Goal: Information Seeking & Learning: Learn about a topic

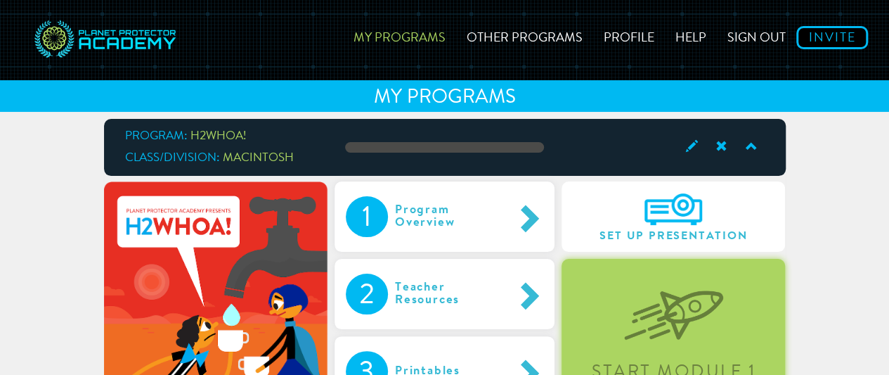
click at [651, 323] on img at bounding box center [673, 304] width 99 height 72
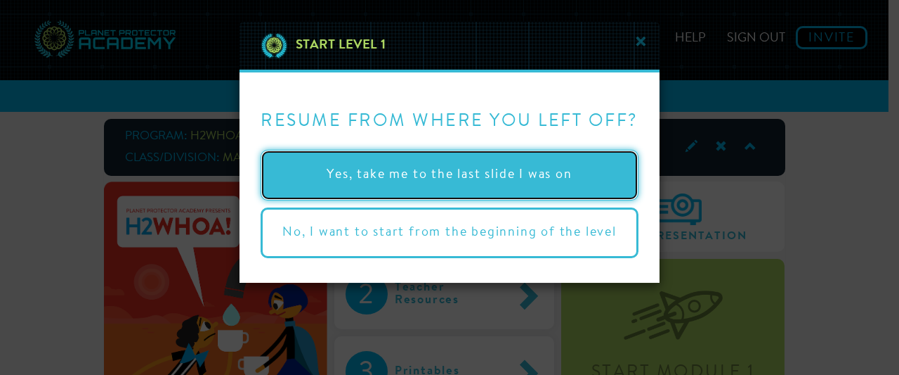
click at [360, 171] on button "Yes, take me to the last slide I was on" at bounding box center [450, 175] width 378 height 51
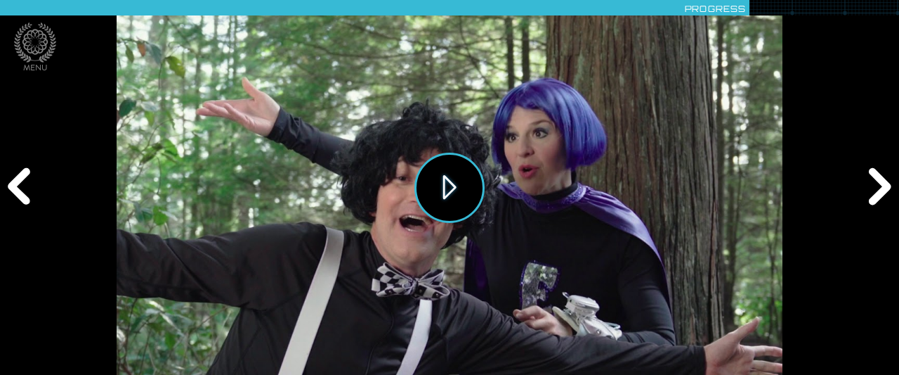
click at [438, 182] on button "Play" at bounding box center [450, 187] width 70 height 70
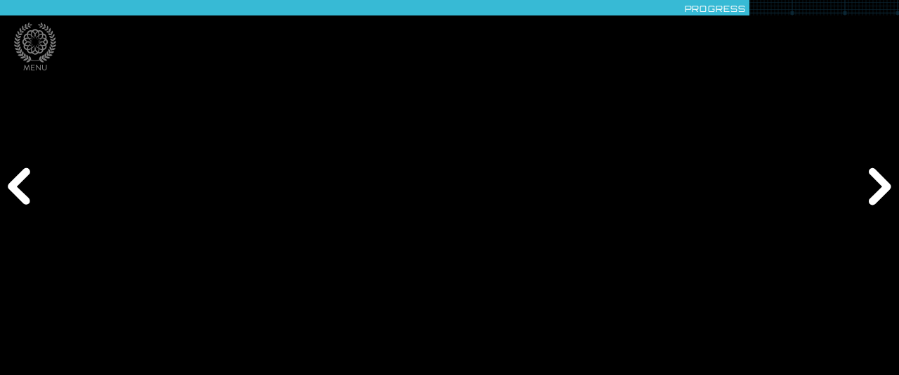
click at [21, 182] on div "Previous" at bounding box center [21, 187] width 43 height 112
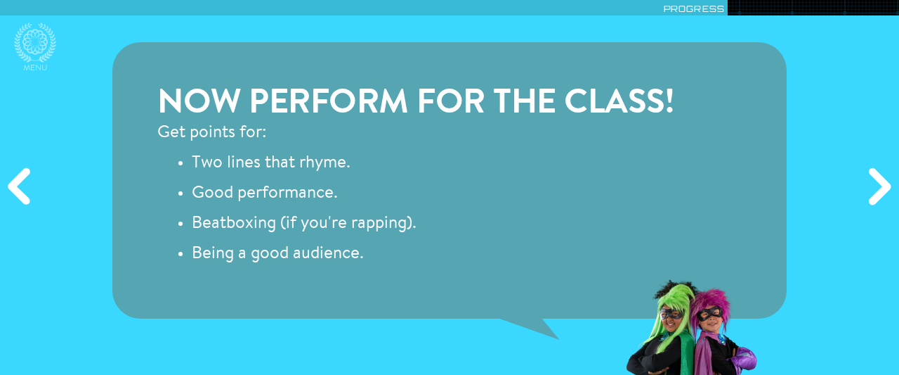
click at [22, 182] on div "Previous" at bounding box center [21, 187] width 43 height 112
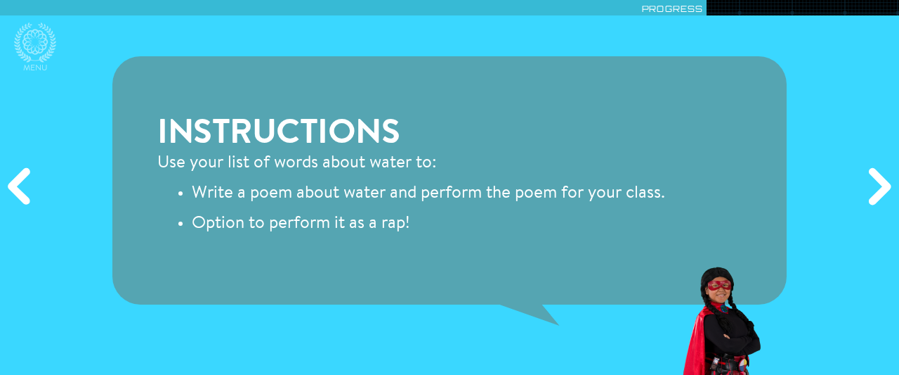
click at [22, 182] on div "Previous" at bounding box center [21, 187] width 43 height 112
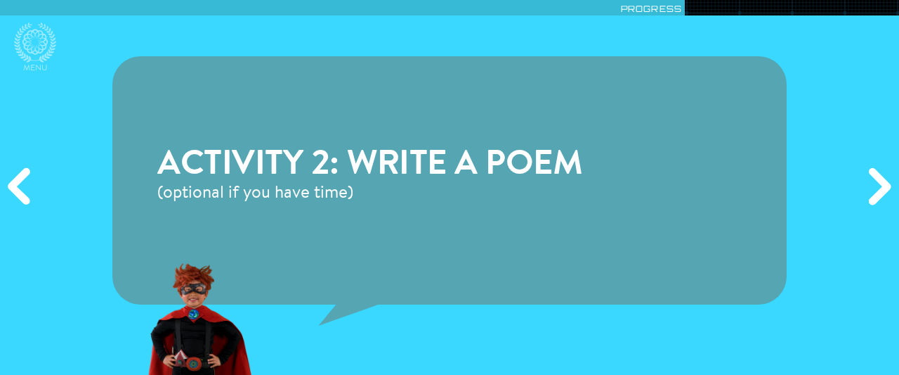
click at [22, 182] on div "Previous" at bounding box center [21, 187] width 43 height 112
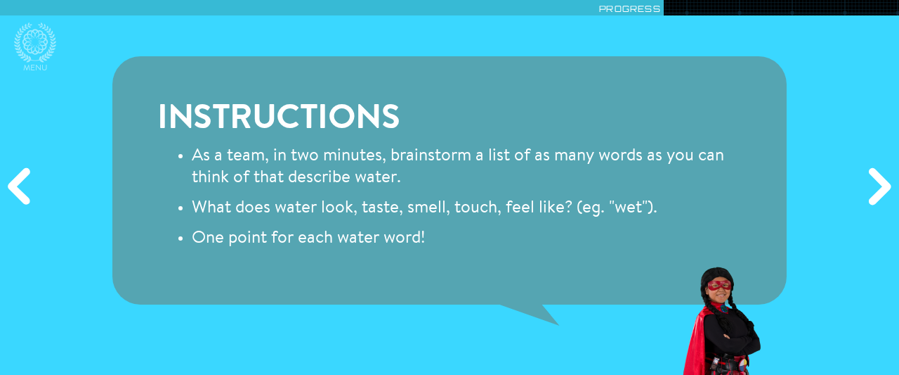
click at [22, 182] on div "Previous" at bounding box center [21, 187] width 43 height 112
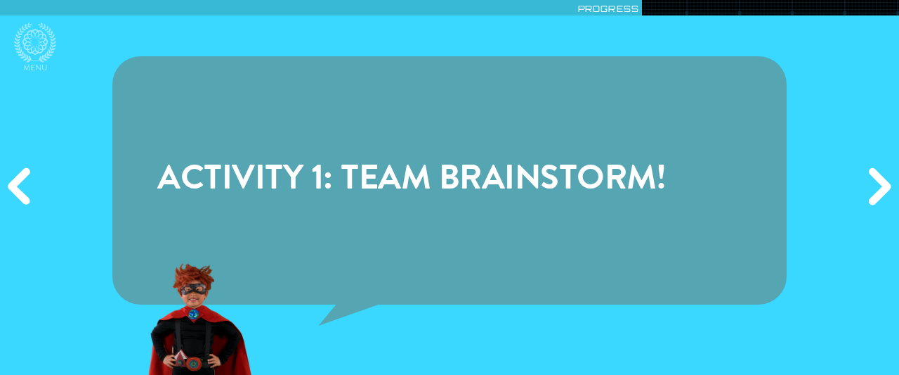
click at [870, 183] on div "Next" at bounding box center [878, 187] width 43 height 112
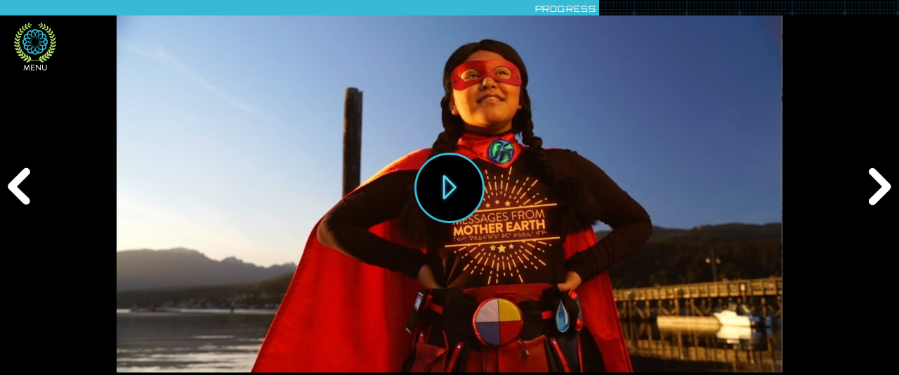
click at [31, 44] on icon at bounding box center [35, 42] width 42 height 40
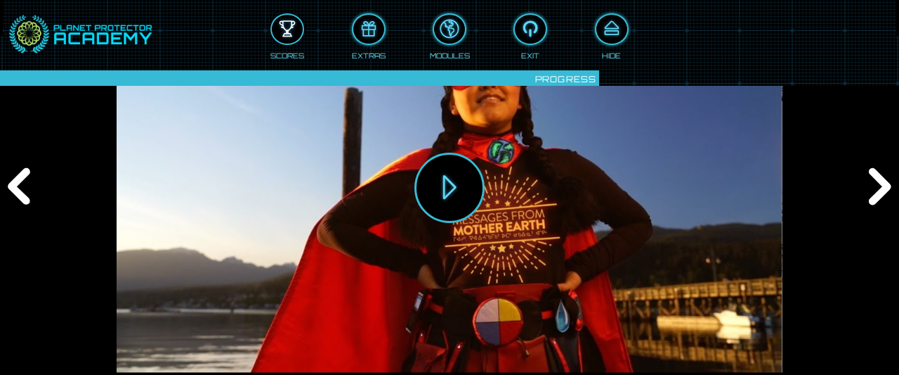
click at [289, 30] on div at bounding box center [287, 29] width 31 height 23
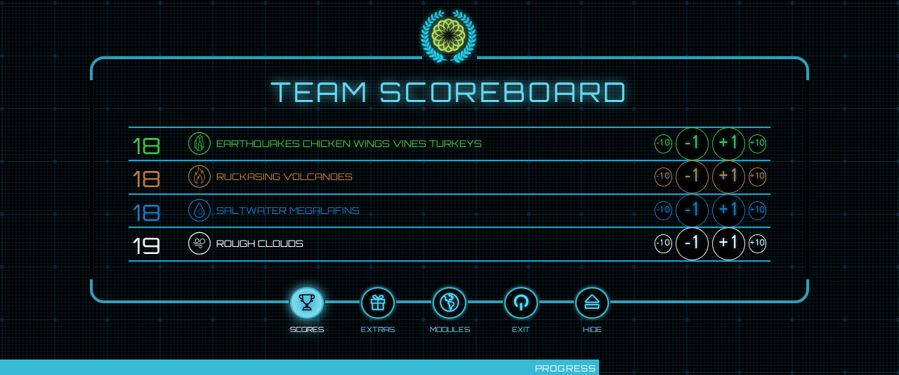
click at [733, 139] on div "+1" at bounding box center [728, 143] width 33 height 33
click at [724, 144] on div "+1" at bounding box center [728, 143] width 33 height 33
click at [728, 170] on div "+1" at bounding box center [728, 176] width 33 height 33
click at [727, 203] on div "+1" at bounding box center [728, 210] width 33 height 33
click at [728, 235] on div "+1" at bounding box center [728, 243] width 33 height 33
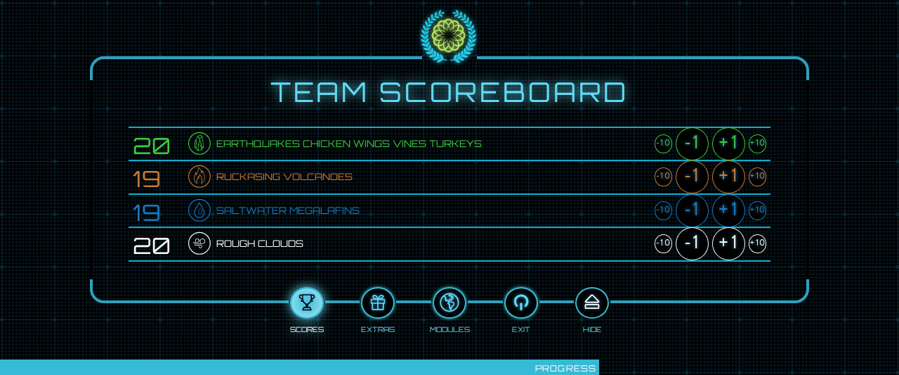
click at [592, 294] on div at bounding box center [592, 302] width 31 height 23
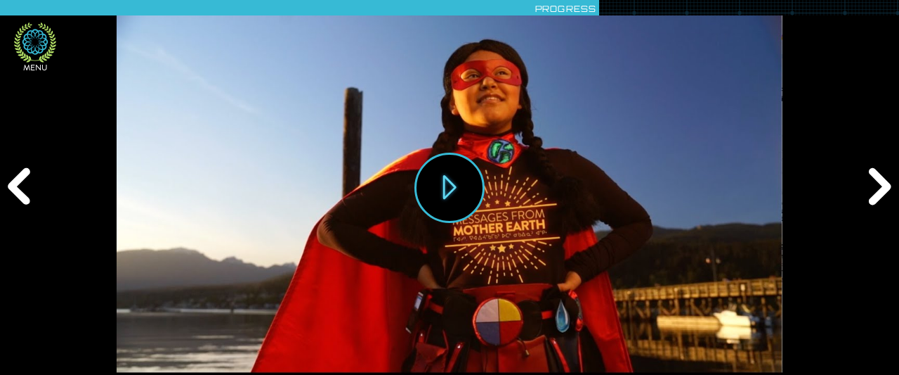
click at [37, 51] on icon at bounding box center [34, 41] width 25 height 25
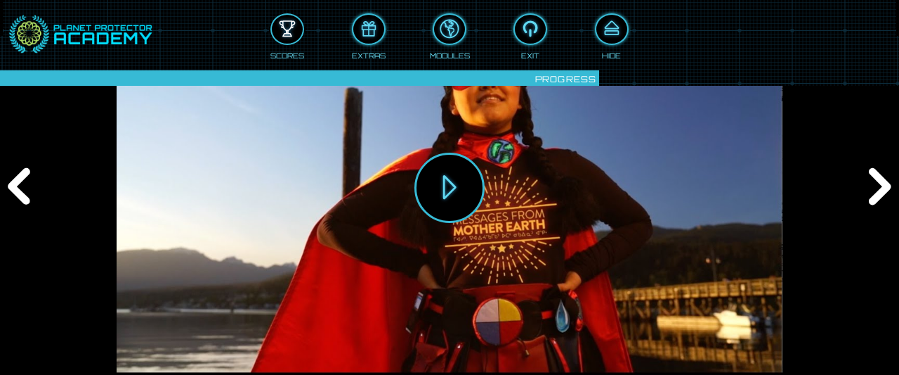
click at [292, 25] on div at bounding box center [287, 29] width 31 height 23
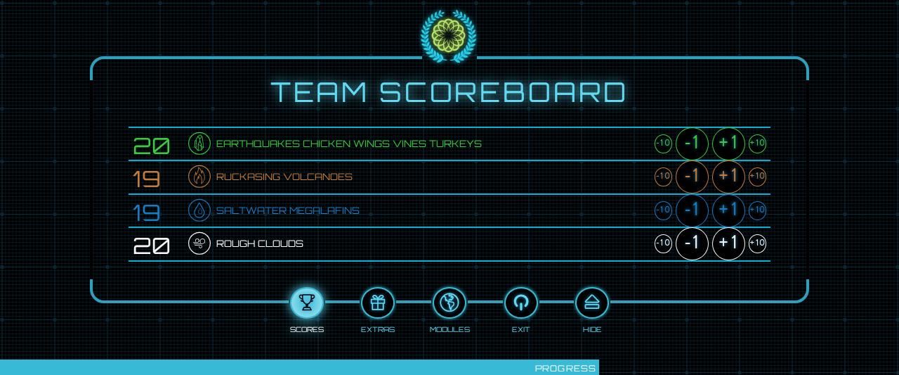
click at [734, 142] on div "+1" at bounding box center [728, 143] width 33 height 33
click at [731, 172] on div "+1" at bounding box center [728, 176] width 33 height 33
click at [725, 207] on div "+1" at bounding box center [728, 210] width 33 height 33
click at [732, 241] on div "+1" at bounding box center [728, 243] width 33 height 33
click at [593, 294] on div at bounding box center [592, 302] width 31 height 23
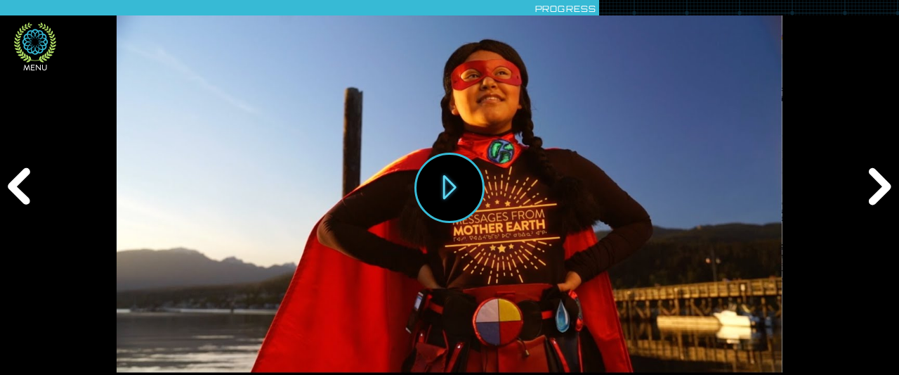
click at [39, 45] on icon at bounding box center [34, 41] width 25 height 25
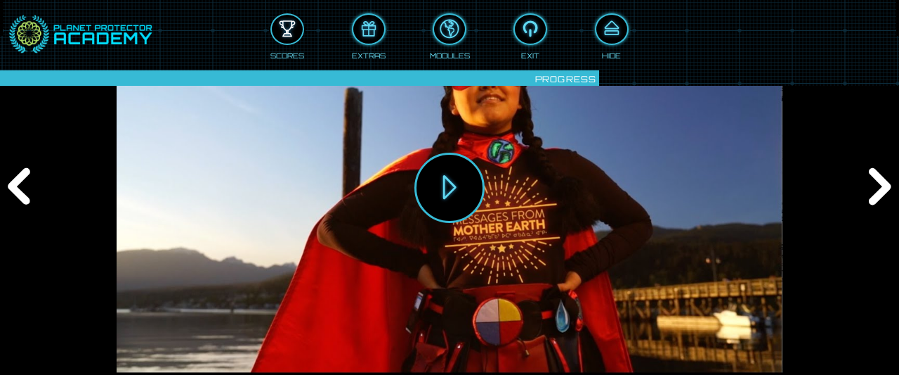
click at [287, 32] on div at bounding box center [287, 29] width 31 height 23
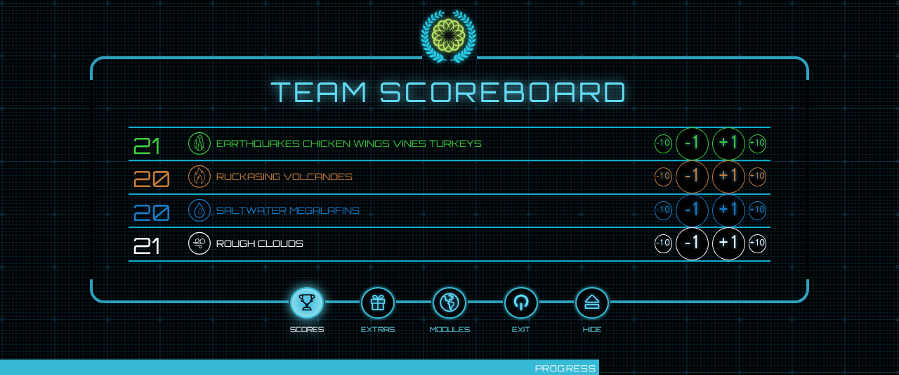
click at [733, 139] on div "+1" at bounding box center [728, 143] width 33 height 33
click at [727, 176] on div "+1" at bounding box center [728, 176] width 33 height 33
click at [726, 209] on div "+1" at bounding box center [728, 210] width 33 height 33
click at [724, 240] on div "+1" at bounding box center [728, 243] width 33 height 33
click at [587, 303] on div at bounding box center [592, 302] width 31 height 23
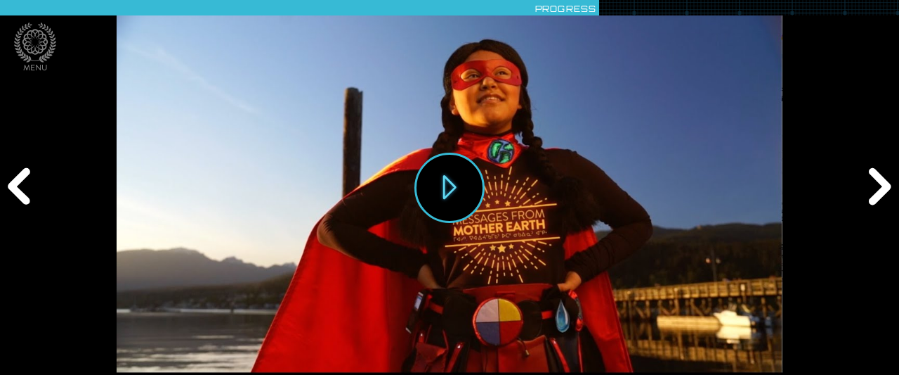
click at [890, 183] on div "Next" at bounding box center [878, 187] width 43 height 112
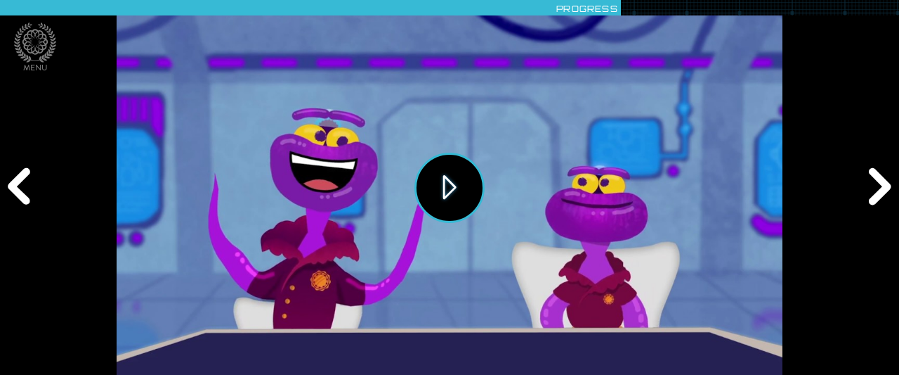
click at [464, 178] on button "Play" at bounding box center [450, 187] width 70 height 70
click at [873, 186] on div "Next" at bounding box center [878, 187] width 43 height 112
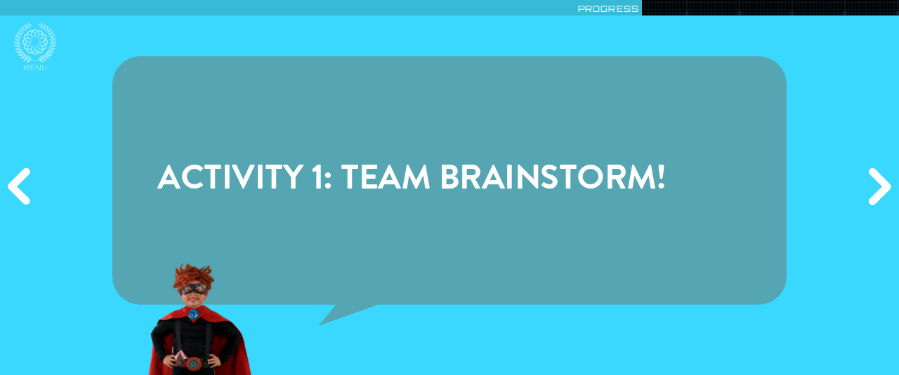
click at [873, 186] on div "Next" at bounding box center [878, 187] width 43 height 112
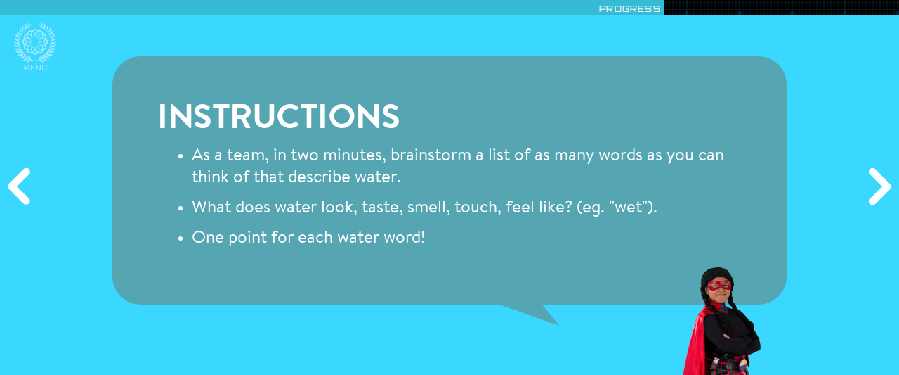
click at [883, 181] on div "Next" at bounding box center [878, 187] width 43 height 112
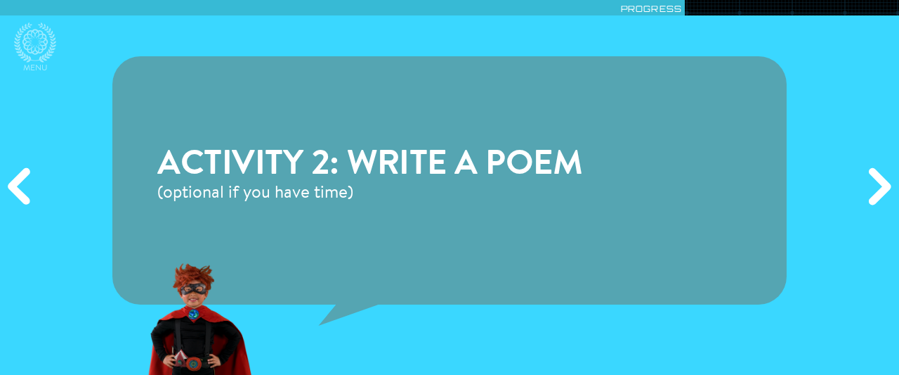
click at [883, 181] on div "Next" at bounding box center [878, 187] width 43 height 112
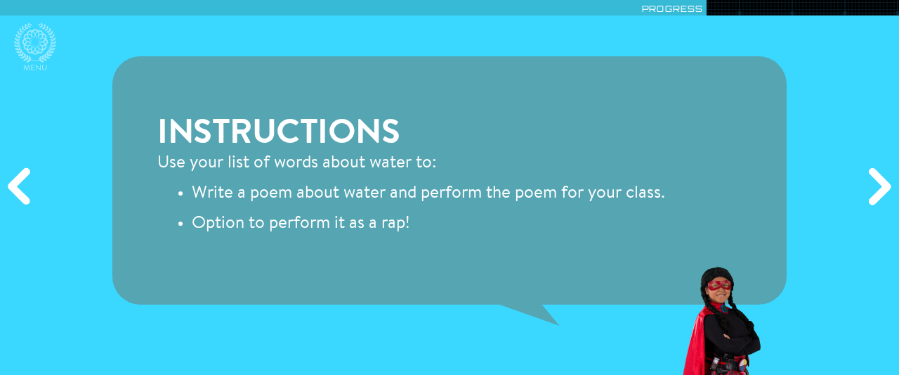
click at [883, 181] on div "Next" at bounding box center [878, 187] width 43 height 112
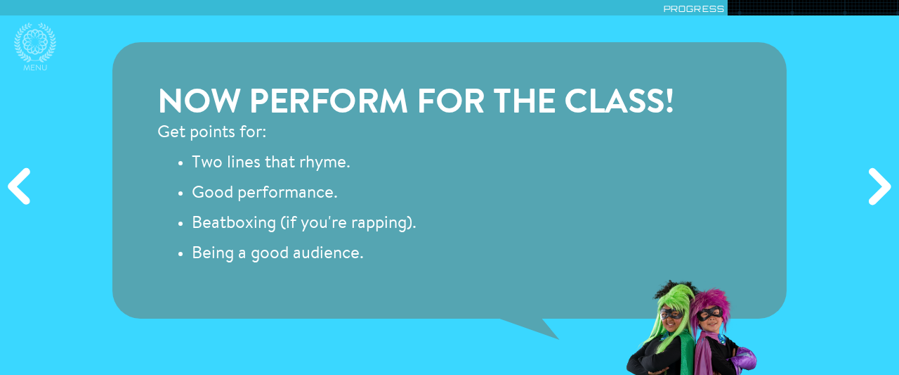
click at [883, 181] on div "Next" at bounding box center [878, 187] width 43 height 112
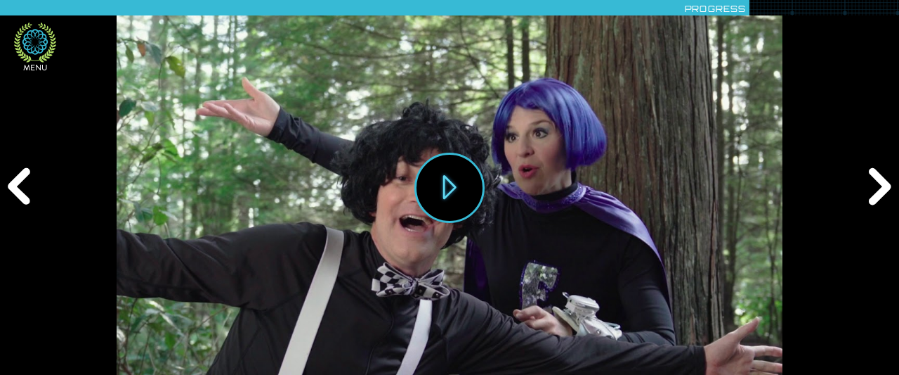
click at [25, 44] on icon at bounding box center [34, 41] width 25 height 25
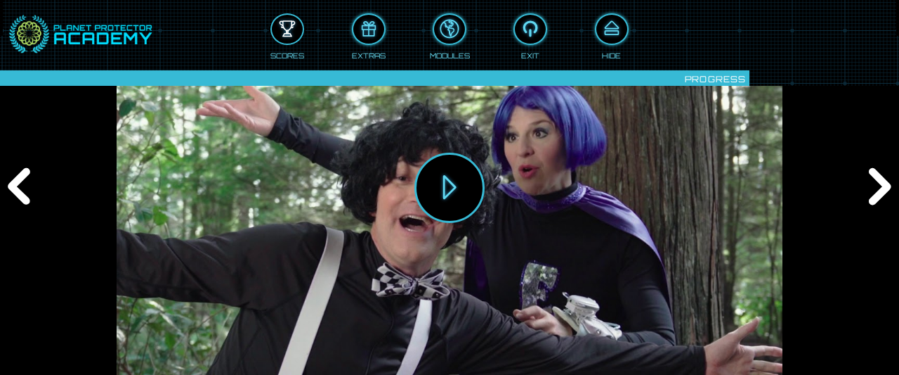
click at [285, 25] on div at bounding box center [287, 29] width 31 height 23
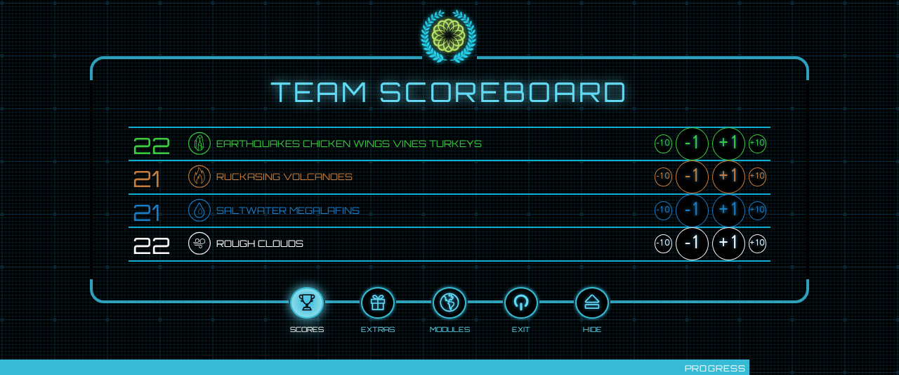
click at [724, 141] on div "+1" at bounding box center [728, 143] width 33 height 33
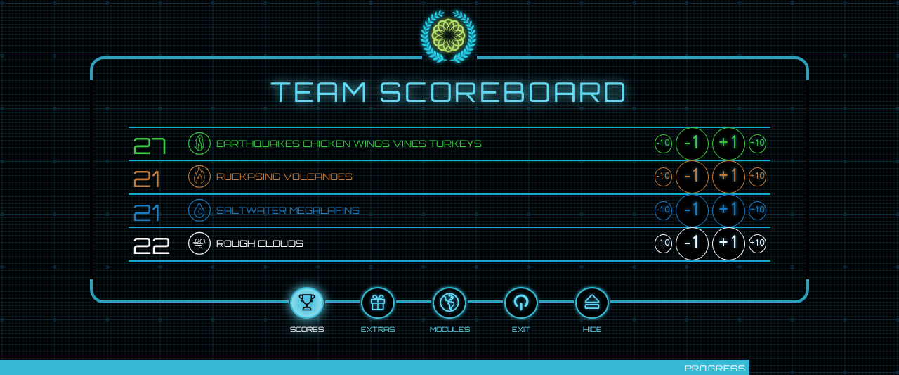
click at [737, 171] on div "+1" at bounding box center [728, 176] width 33 height 33
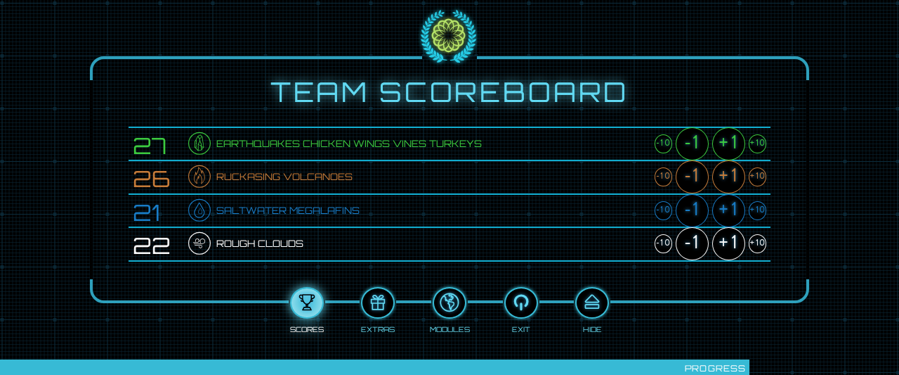
click at [731, 207] on div "+1" at bounding box center [728, 210] width 33 height 33
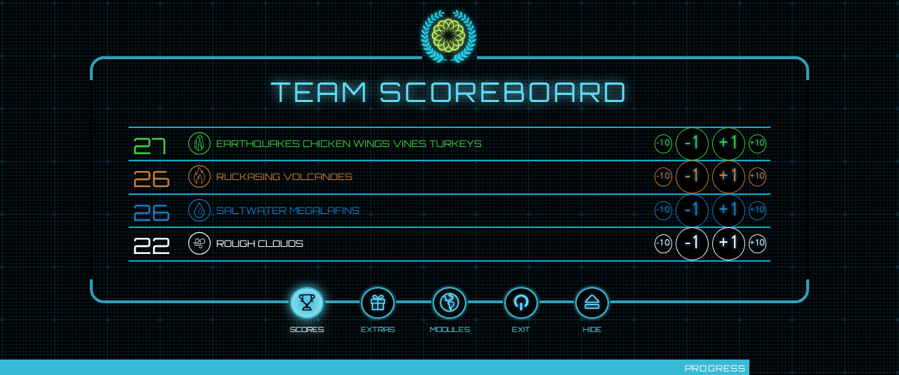
click at [722, 249] on div "+1" at bounding box center [728, 243] width 33 height 33
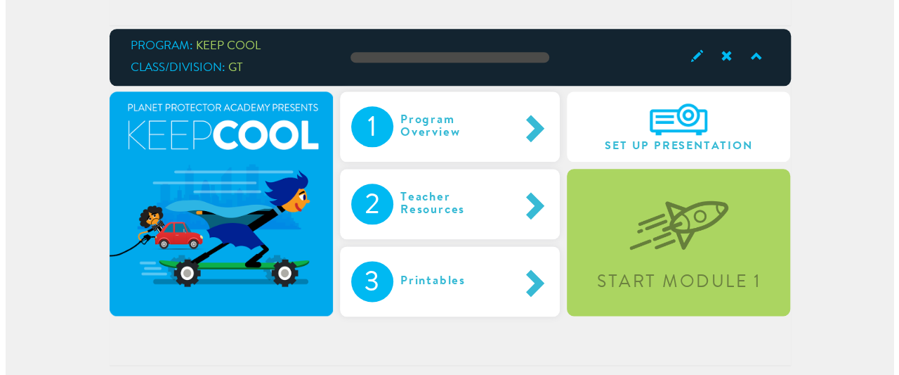
scroll to position [770, 0]
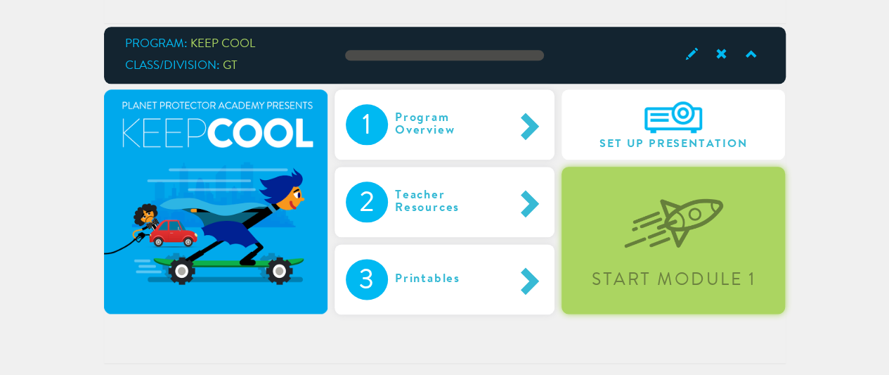
click at [642, 254] on div "Start Module 1" at bounding box center [672, 240] width 223 height 147
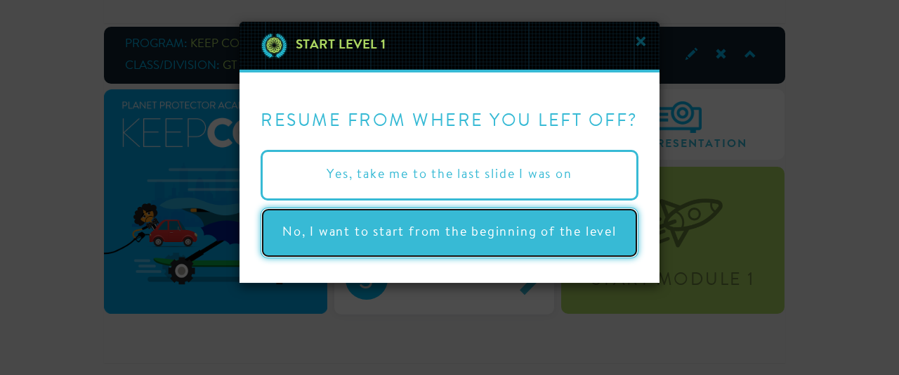
click at [487, 230] on button "No, I want to start from the beginning of the level" at bounding box center [450, 232] width 378 height 51
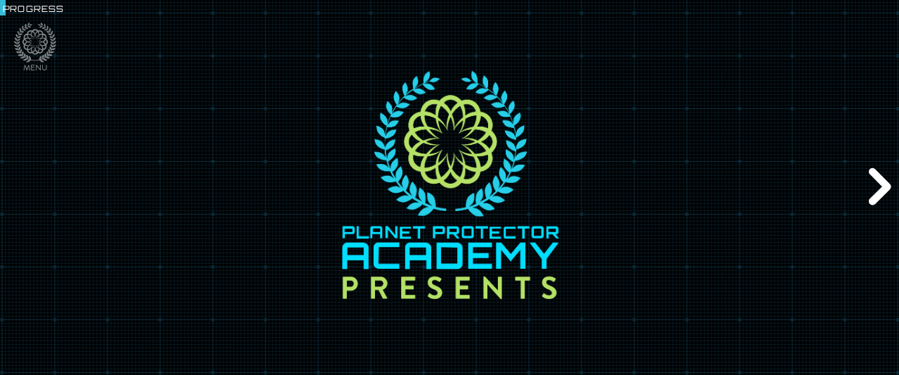
click at [873, 174] on div "Next" at bounding box center [878, 187] width 43 height 112
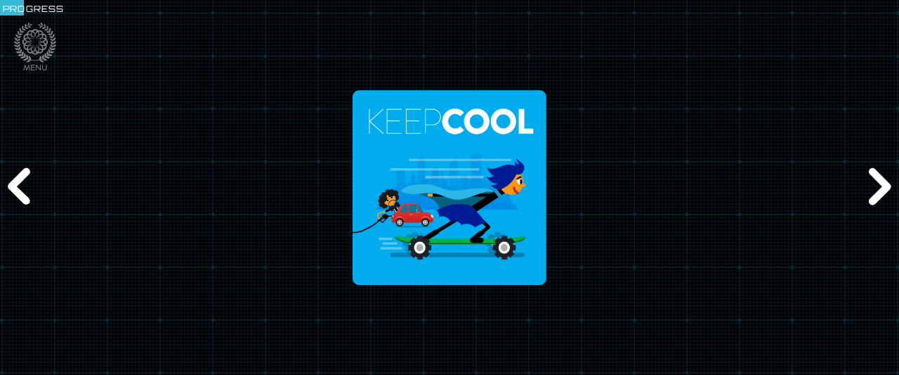
click at [873, 174] on div "Next" at bounding box center [878, 187] width 43 height 112
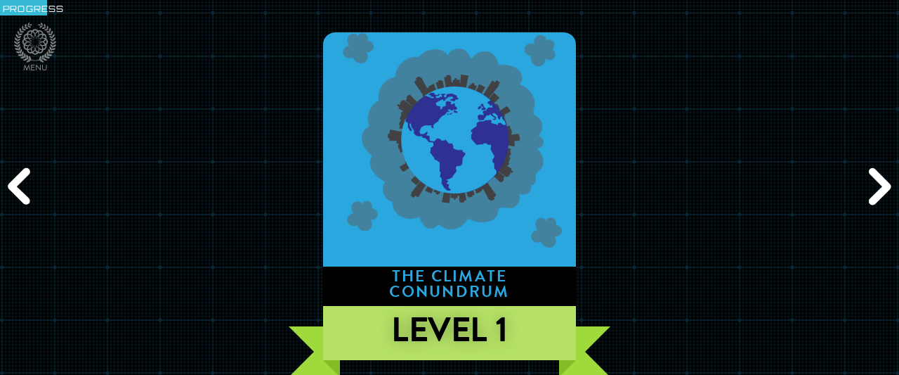
click at [873, 174] on div "Next" at bounding box center [878, 187] width 43 height 112
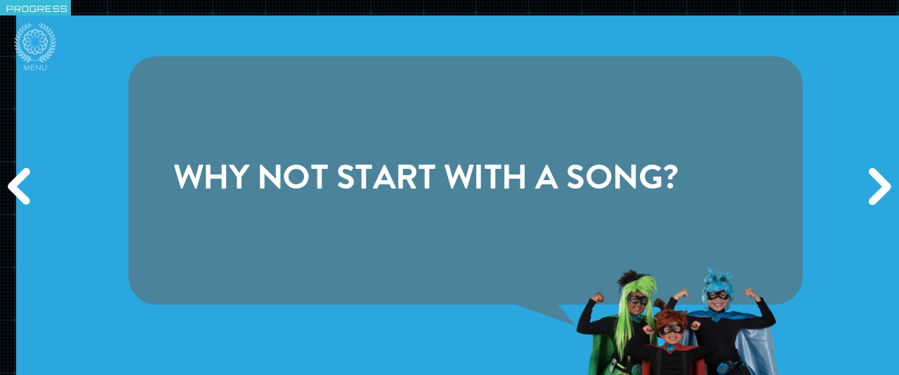
click at [873, 174] on div "Next" at bounding box center [878, 187] width 43 height 112
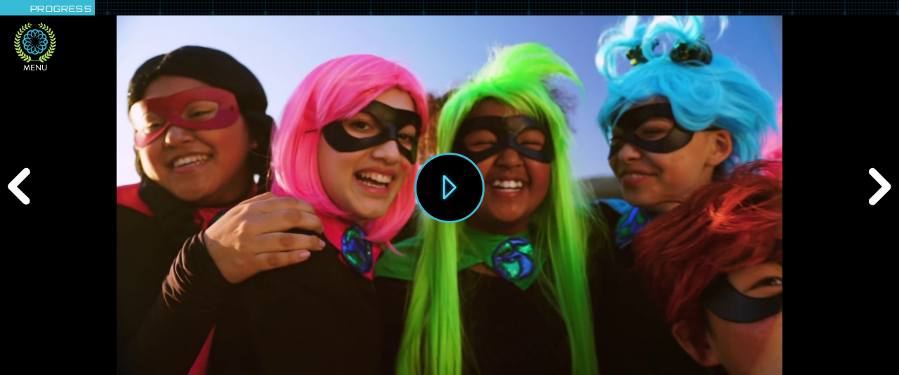
click at [30, 41] on icon at bounding box center [34, 41] width 25 height 25
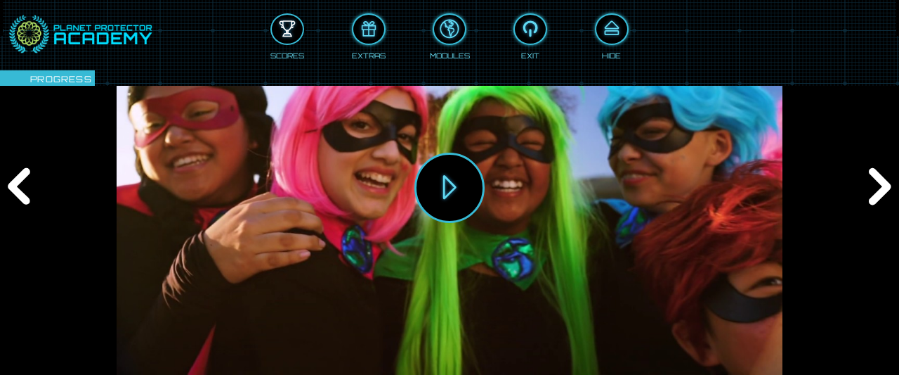
click at [292, 29] on div at bounding box center [287, 29] width 31 height 23
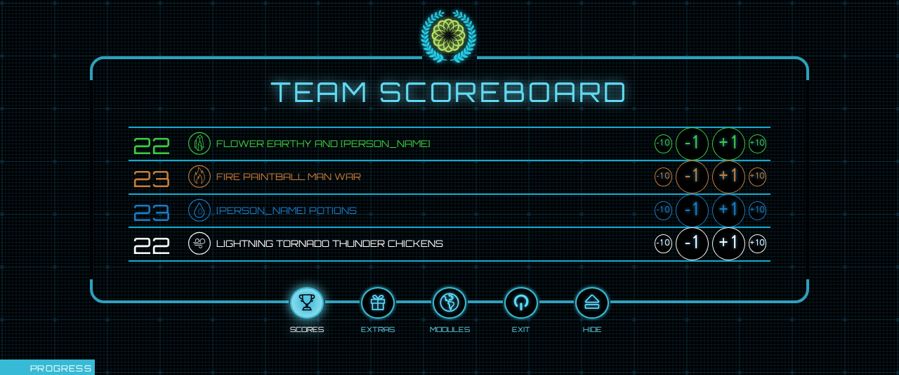
click at [724, 138] on div "+1" at bounding box center [728, 143] width 33 height 33
click at [731, 173] on div "+1" at bounding box center [728, 176] width 33 height 33
click at [729, 209] on div "+1" at bounding box center [728, 210] width 33 height 33
click at [729, 235] on div "+1" at bounding box center [728, 243] width 33 height 33
click at [599, 297] on div at bounding box center [592, 302] width 31 height 23
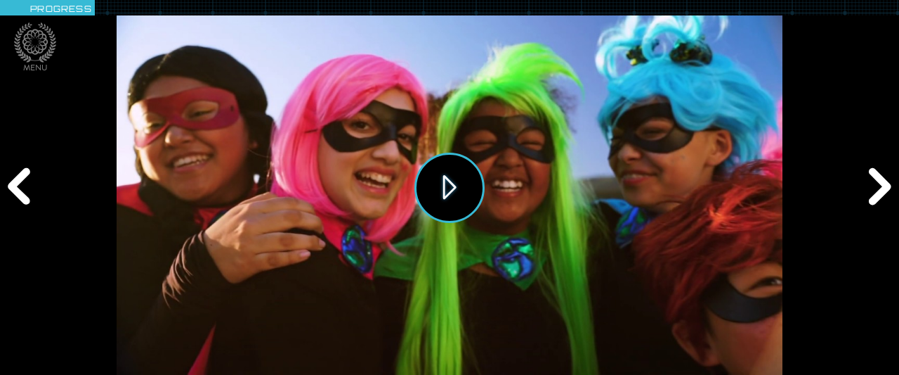
click at [445, 188] on button "Play" at bounding box center [450, 187] width 70 height 70
click at [22, 56] on icon at bounding box center [35, 42] width 42 height 40
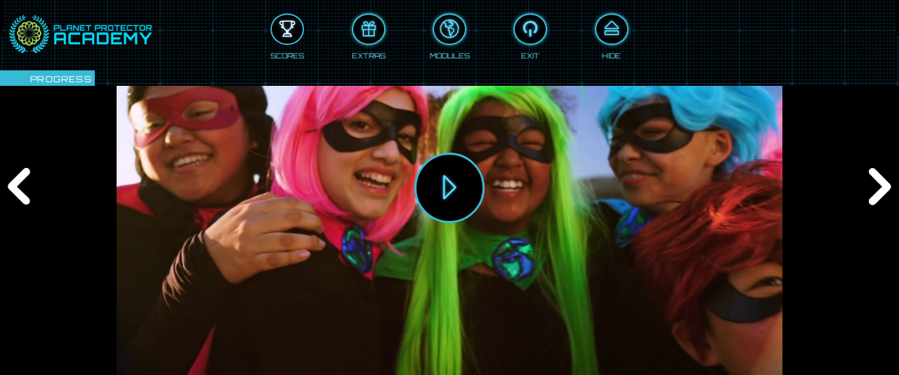
click at [291, 29] on div at bounding box center [287, 29] width 31 height 23
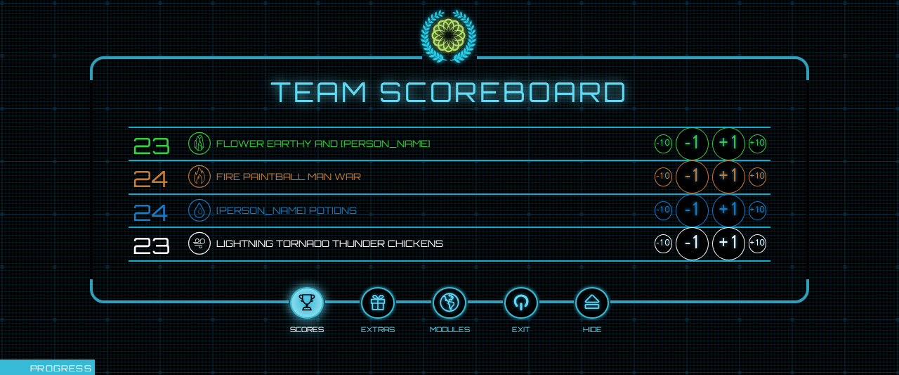
click at [724, 140] on div "+1" at bounding box center [728, 143] width 33 height 33
click at [731, 171] on div "+1" at bounding box center [728, 176] width 33 height 33
click at [729, 207] on div "+1" at bounding box center [728, 210] width 33 height 33
click at [728, 238] on div "+1" at bounding box center [728, 243] width 33 height 33
click at [592, 301] on div at bounding box center [592, 302] width 31 height 23
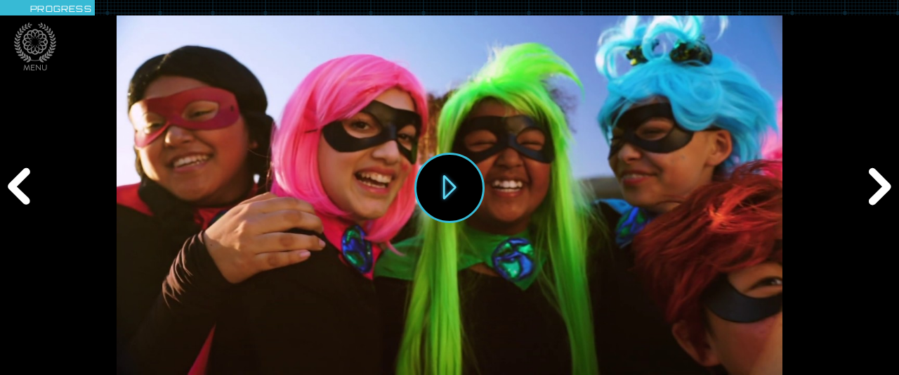
click at [881, 176] on div "Next" at bounding box center [878, 187] width 43 height 112
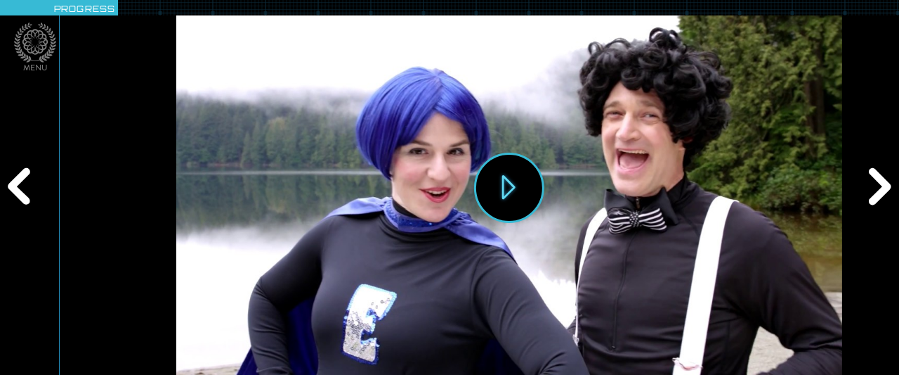
click at [881, 176] on div "Next" at bounding box center [878, 187] width 43 height 112
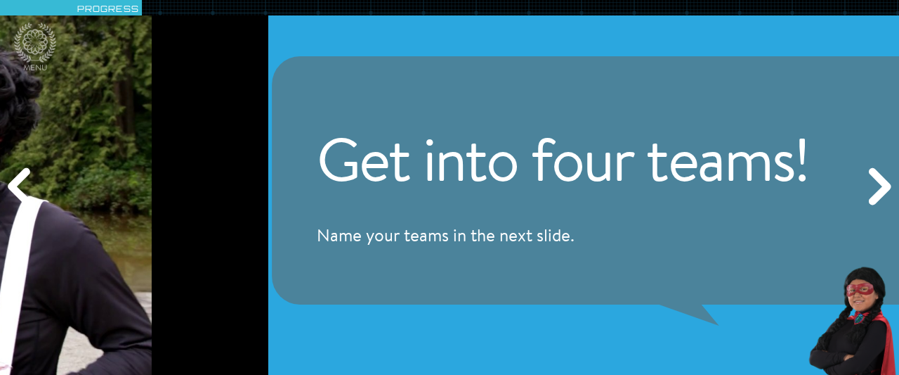
click at [881, 176] on div "Next" at bounding box center [878, 187] width 43 height 112
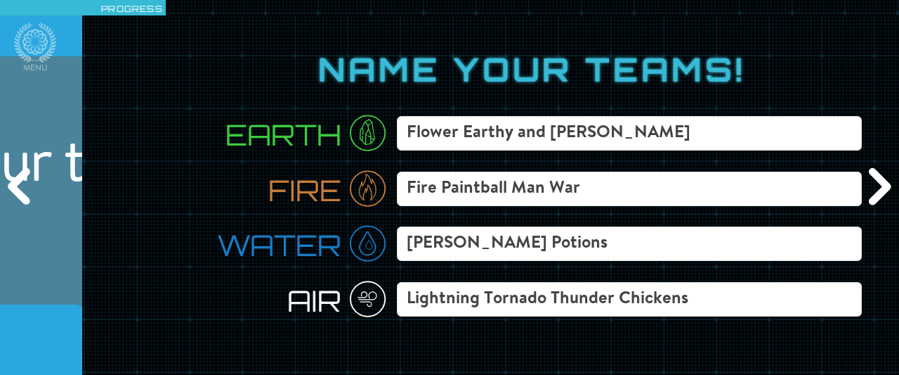
click at [880, 176] on div "Next" at bounding box center [878, 187] width 43 height 112
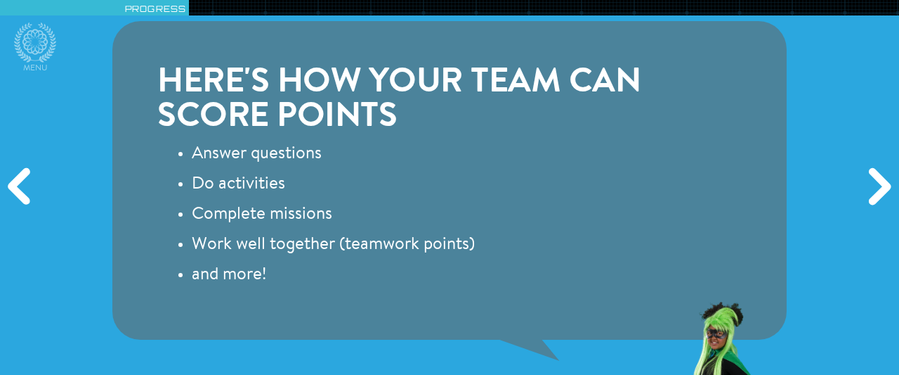
click at [880, 176] on div "Next" at bounding box center [878, 187] width 43 height 112
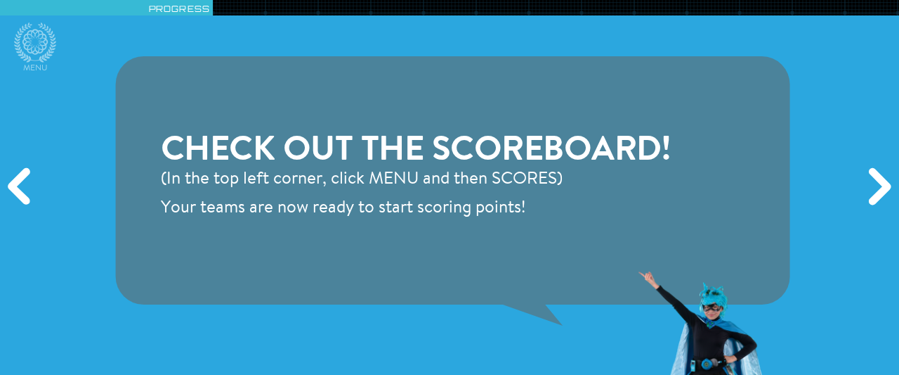
click at [880, 176] on div "Next" at bounding box center [878, 187] width 43 height 112
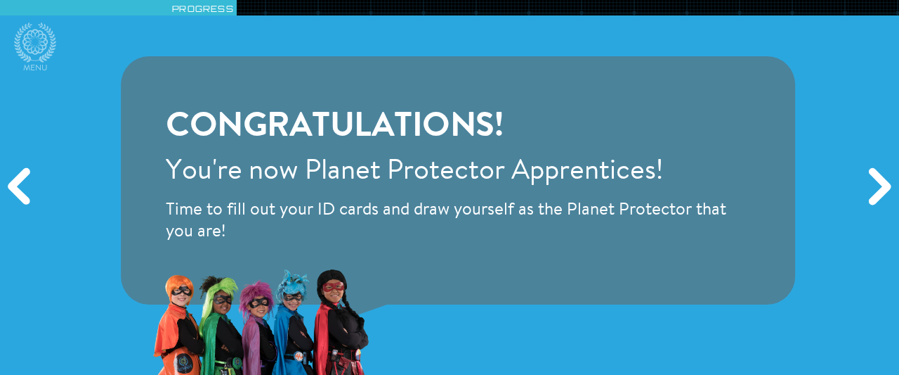
click at [878, 176] on div "Next" at bounding box center [878, 187] width 43 height 112
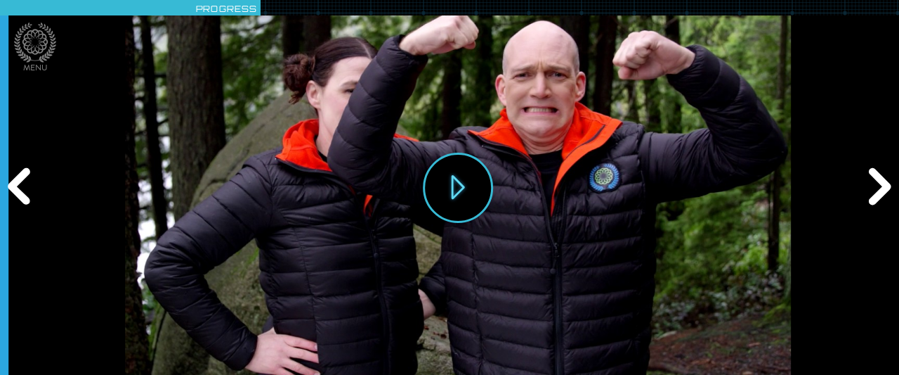
click at [878, 176] on div "Next" at bounding box center [878, 187] width 43 height 112
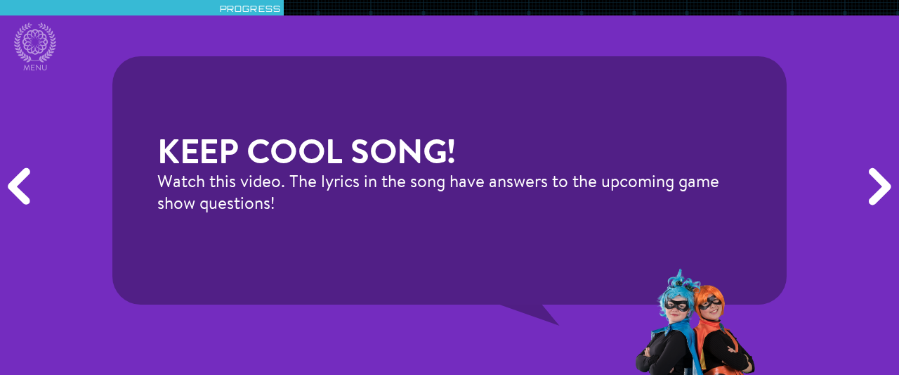
click at [877, 178] on div "Next" at bounding box center [878, 187] width 43 height 112
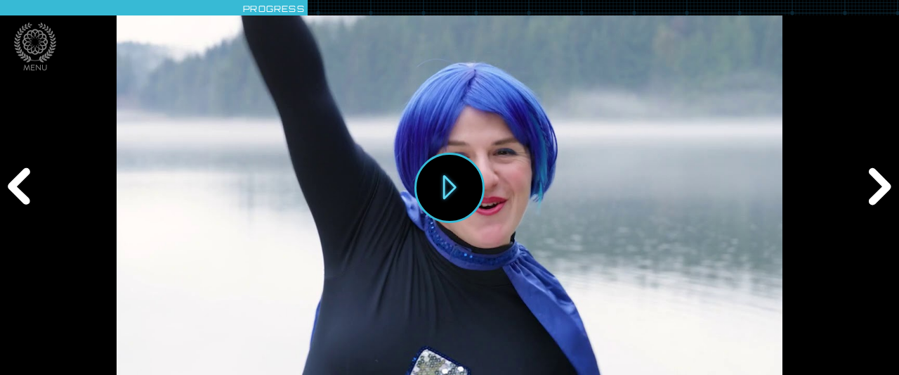
click at [877, 178] on div "Next" at bounding box center [878, 187] width 43 height 112
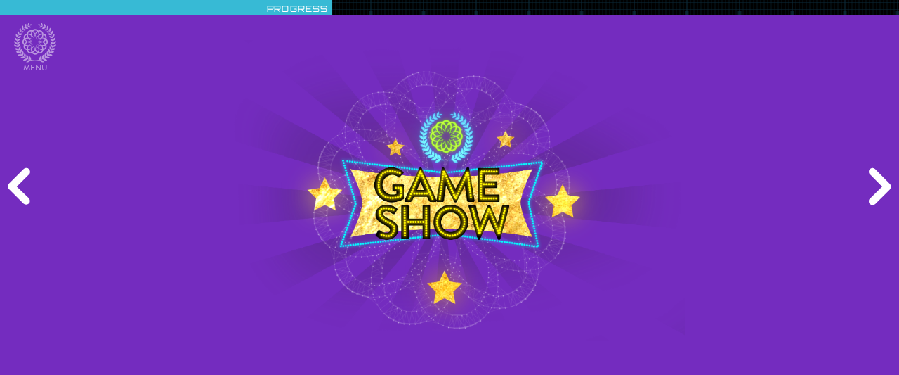
click at [877, 178] on div "Next" at bounding box center [878, 187] width 43 height 112
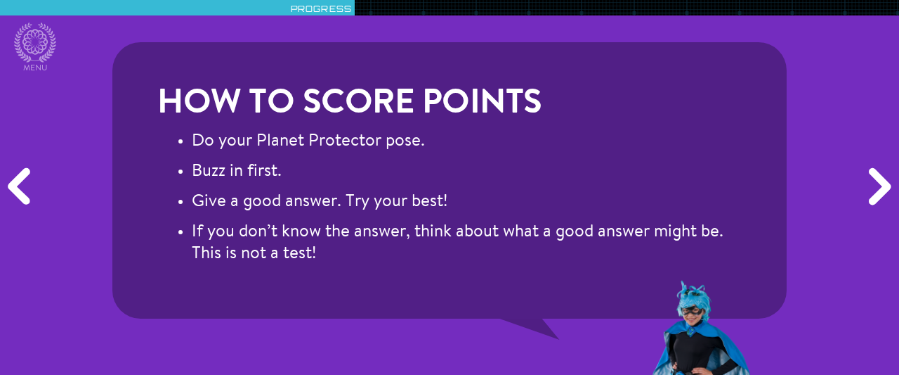
click at [877, 178] on div "Next" at bounding box center [878, 187] width 43 height 112
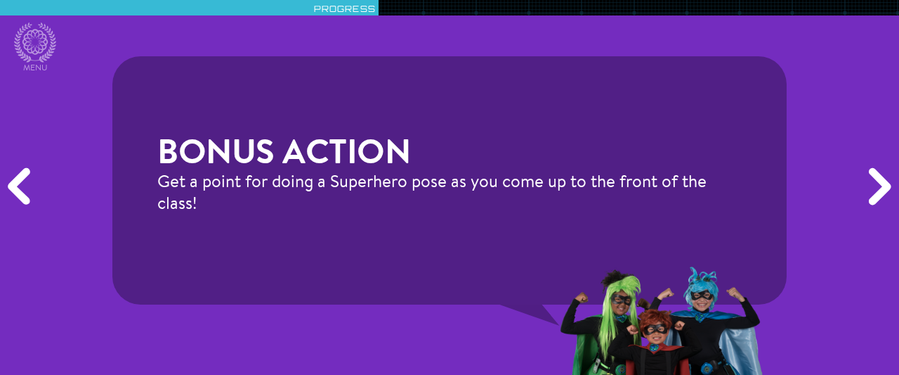
click at [877, 178] on div "Next" at bounding box center [878, 187] width 43 height 112
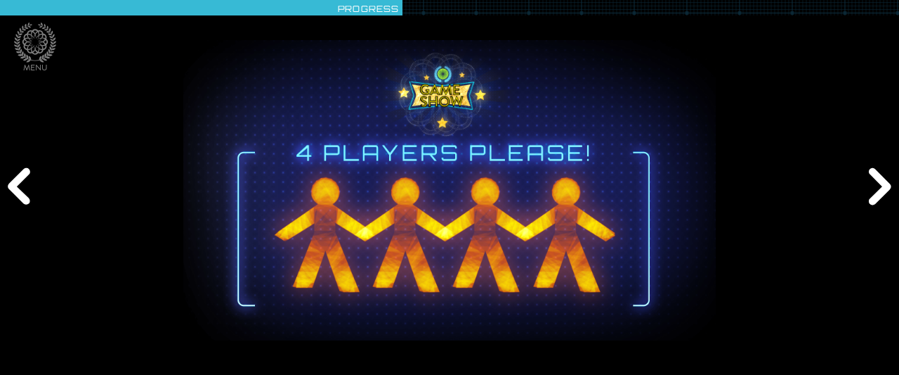
click at [877, 178] on div "Next" at bounding box center [878, 187] width 43 height 112
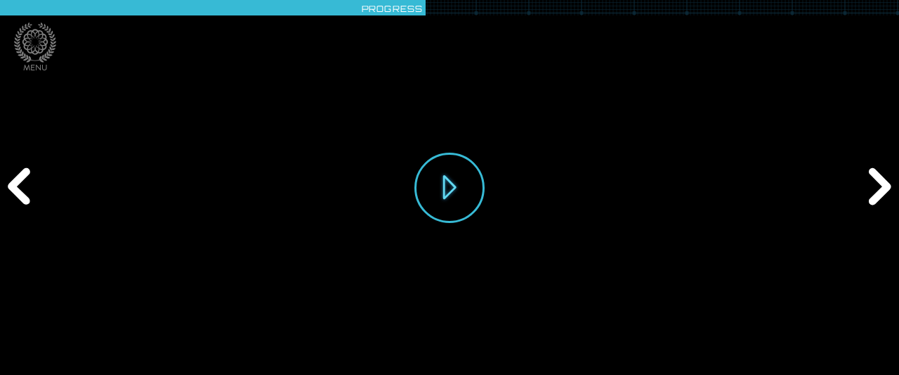
click at [877, 178] on div "Next" at bounding box center [878, 187] width 43 height 112
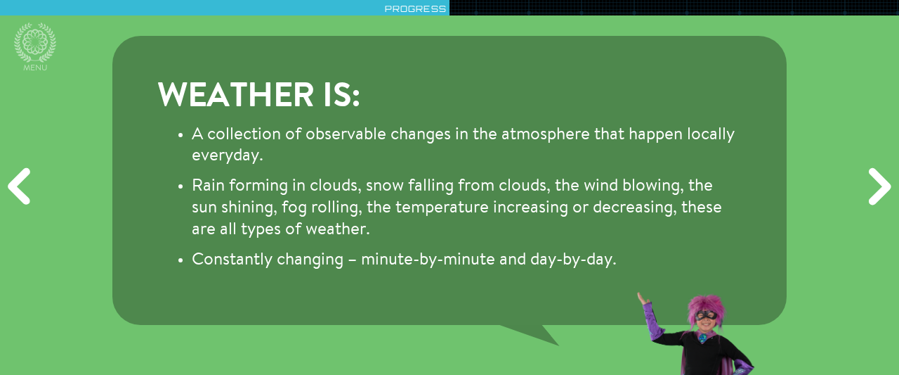
click at [876, 178] on div "Next" at bounding box center [878, 187] width 43 height 112
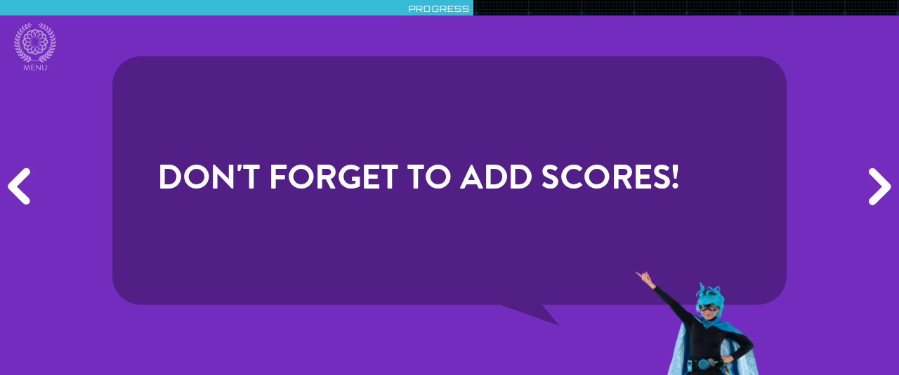
click at [875, 179] on div "Next" at bounding box center [878, 187] width 43 height 112
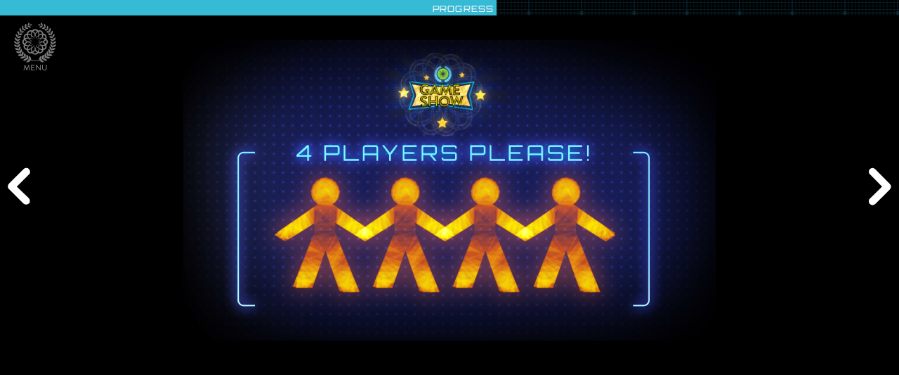
click at [875, 179] on div "Next" at bounding box center [878, 187] width 43 height 112
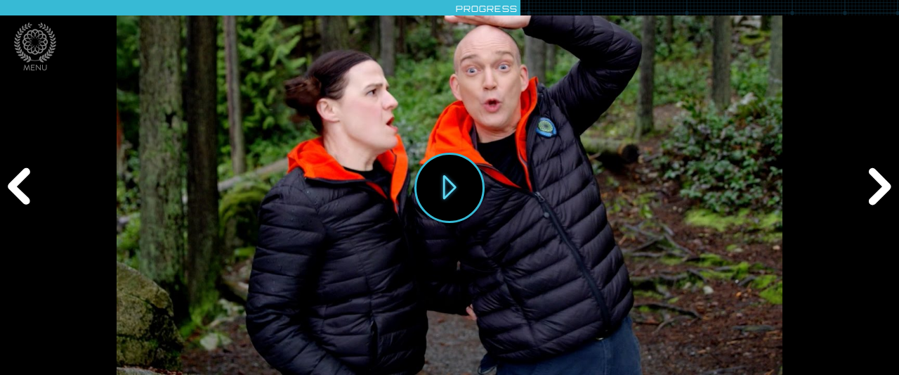
click at [875, 179] on div "Next" at bounding box center [878, 187] width 43 height 112
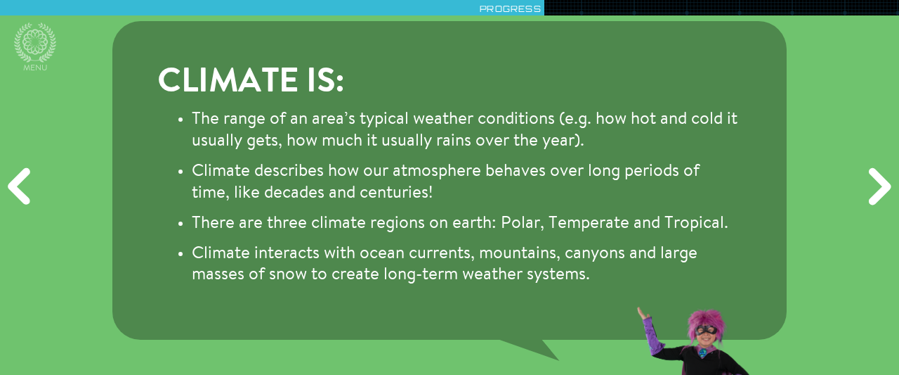
click at [875, 179] on div "Next" at bounding box center [878, 187] width 43 height 112
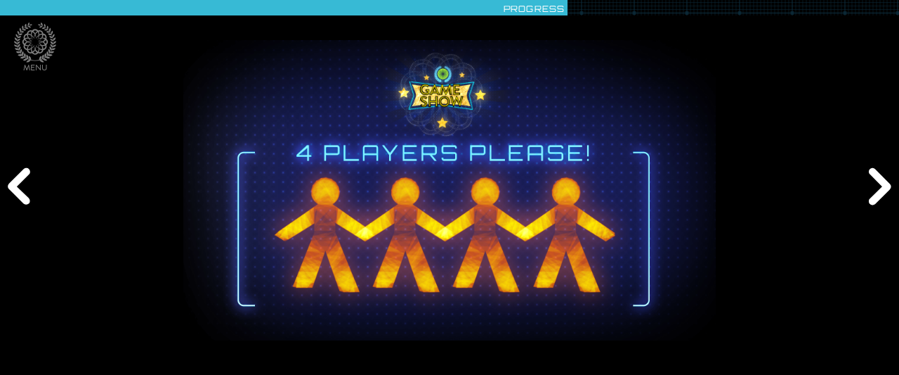
click at [875, 179] on div "Next" at bounding box center [878, 187] width 43 height 112
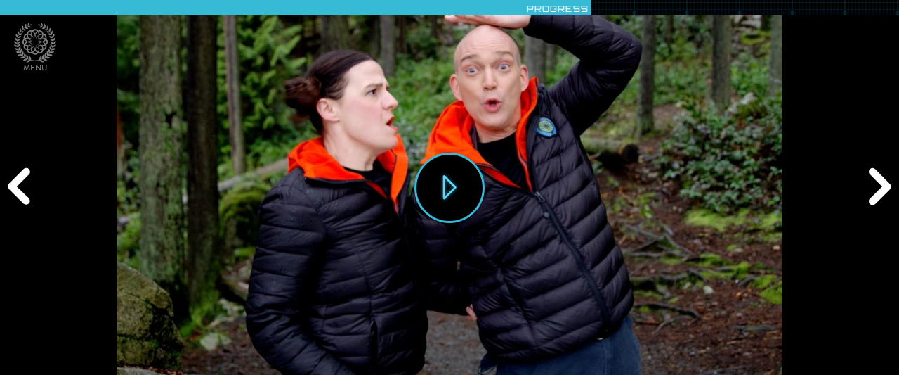
click at [875, 179] on div "Next" at bounding box center [878, 187] width 43 height 112
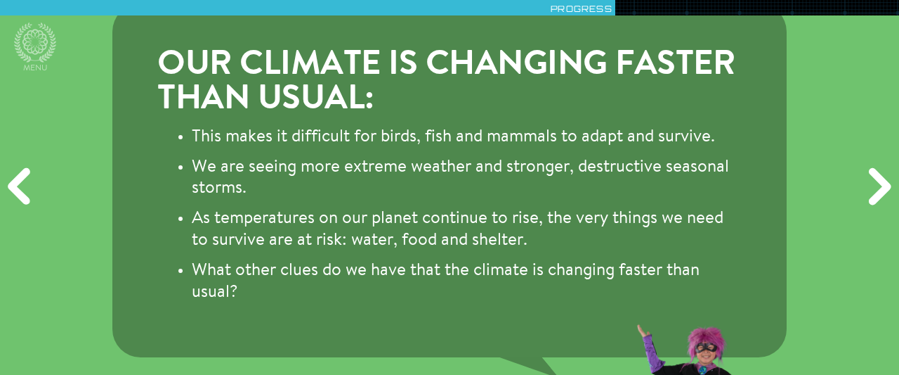
click at [875, 179] on div "Next" at bounding box center [878, 187] width 43 height 112
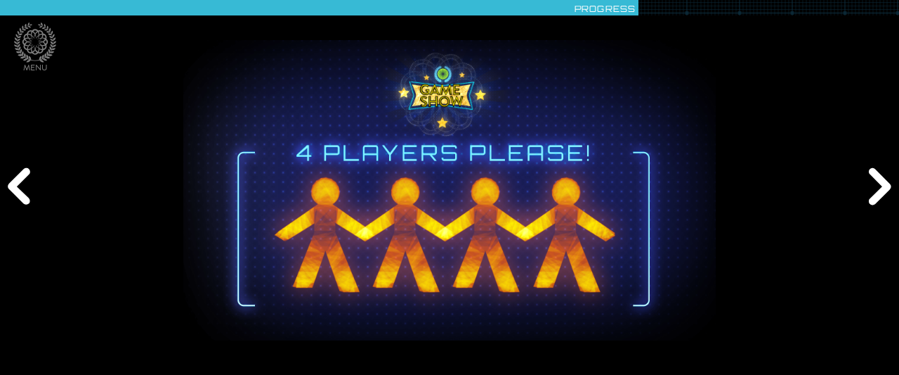
click at [875, 179] on div "Next" at bounding box center [878, 187] width 43 height 112
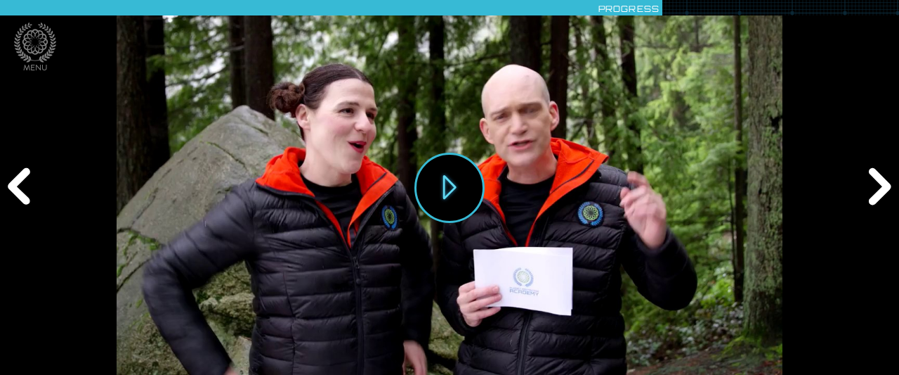
click at [875, 179] on div "Next" at bounding box center [878, 187] width 43 height 112
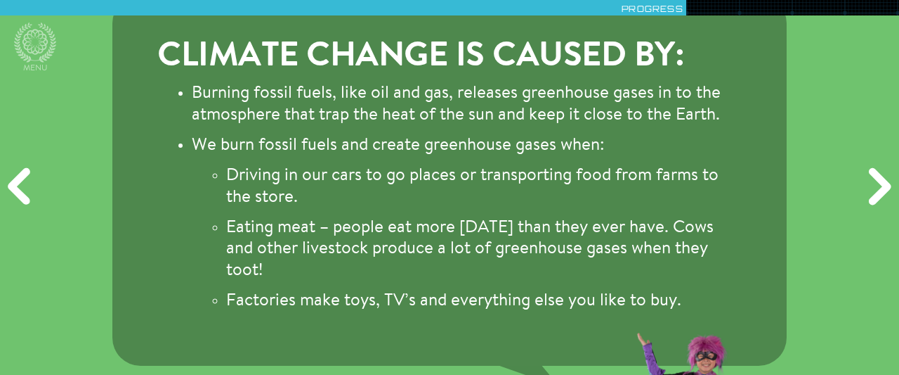
click at [875, 179] on div "Next" at bounding box center [878, 187] width 43 height 112
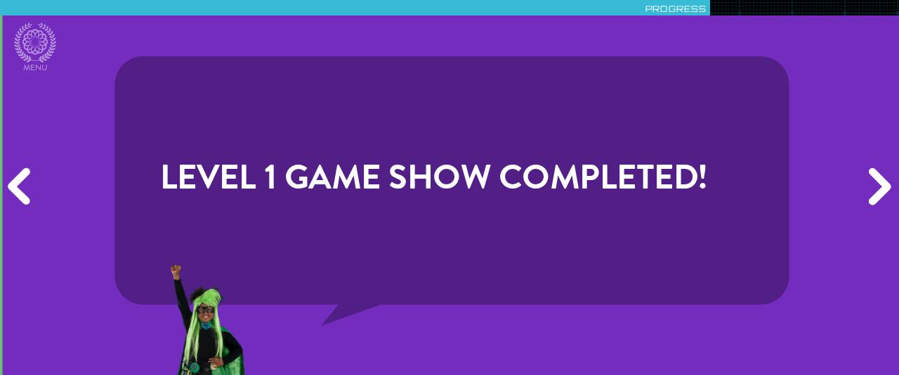
click at [875, 179] on div "Next" at bounding box center [878, 187] width 43 height 112
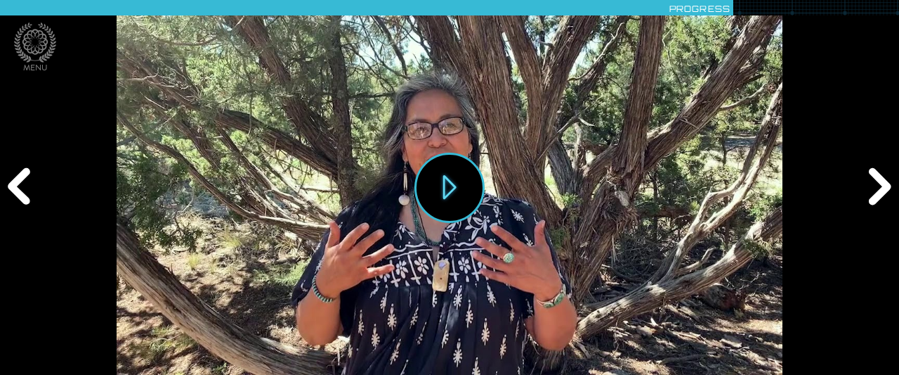
click at [875, 179] on div "Next" at bounding box center [878, 187] width 43 height 112
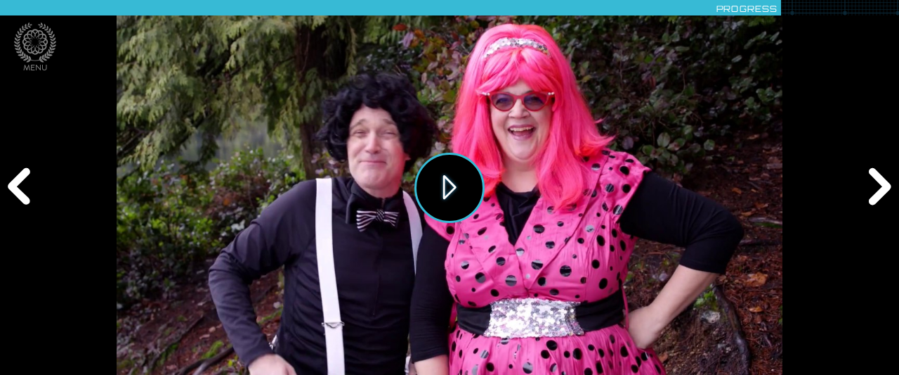
click at [446, 175] on button "Play" at bounding box center [450, 187] width 70 height 70
click at [874, 190] on div "Next" at bounding box center [878, 187] width 43 height 112
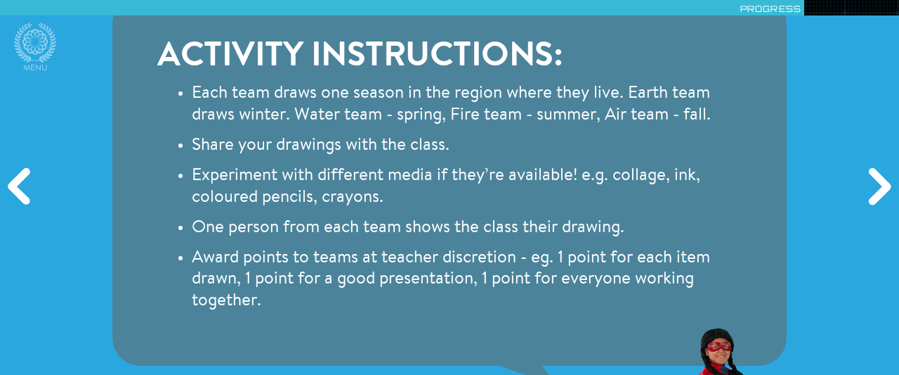
click at [874, 190] on div "Next" at bounding box center [878, 187] width 43 height 112
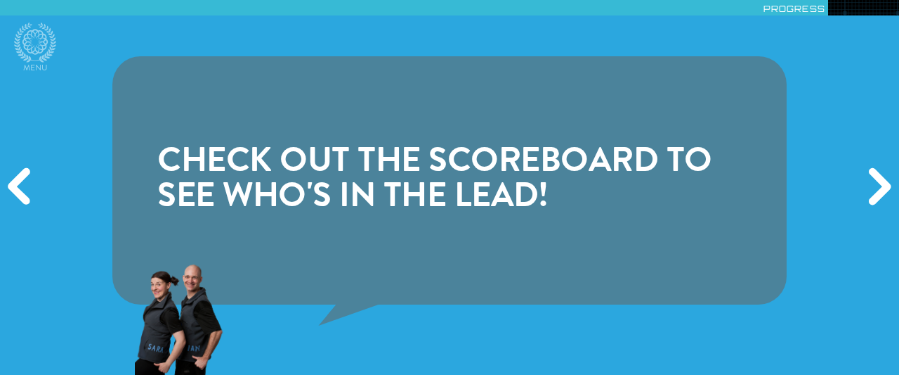
click at [26, 184] on div "Previous" at bounding box center [21, 187] width 43 height 112
